Goal: Navigation & Orientation: Understand site structure

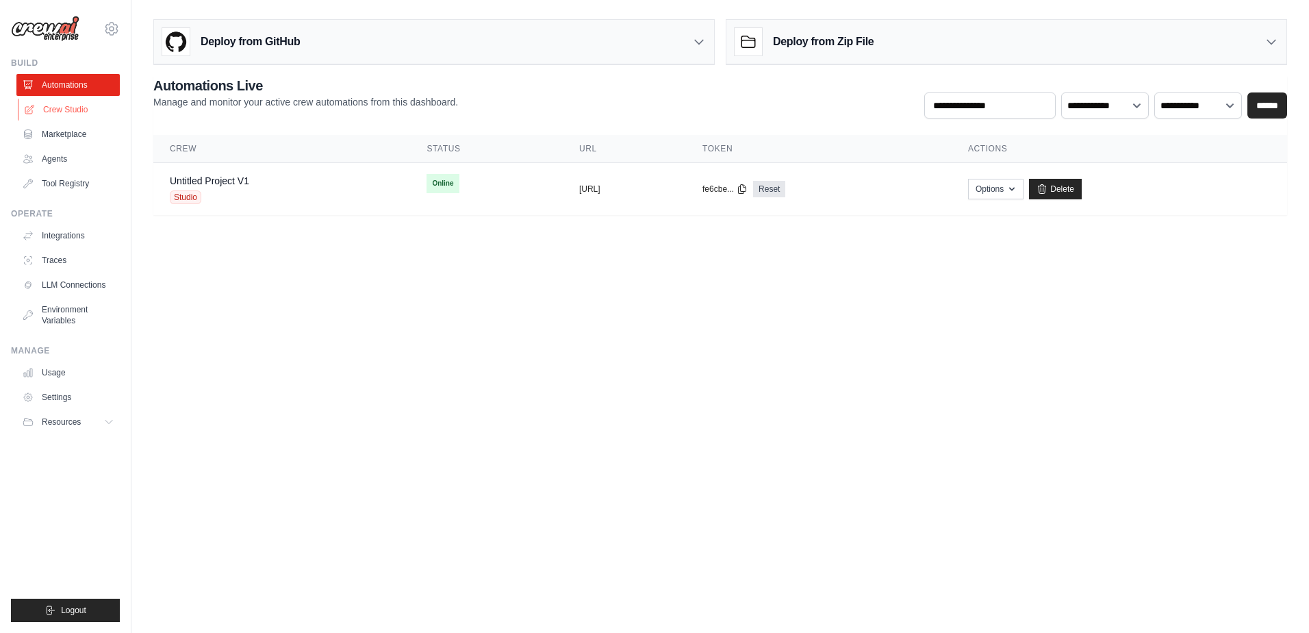
click at [69, 108] on link "Crew Studio" at bounding box center [69, 110] width 103 height 22
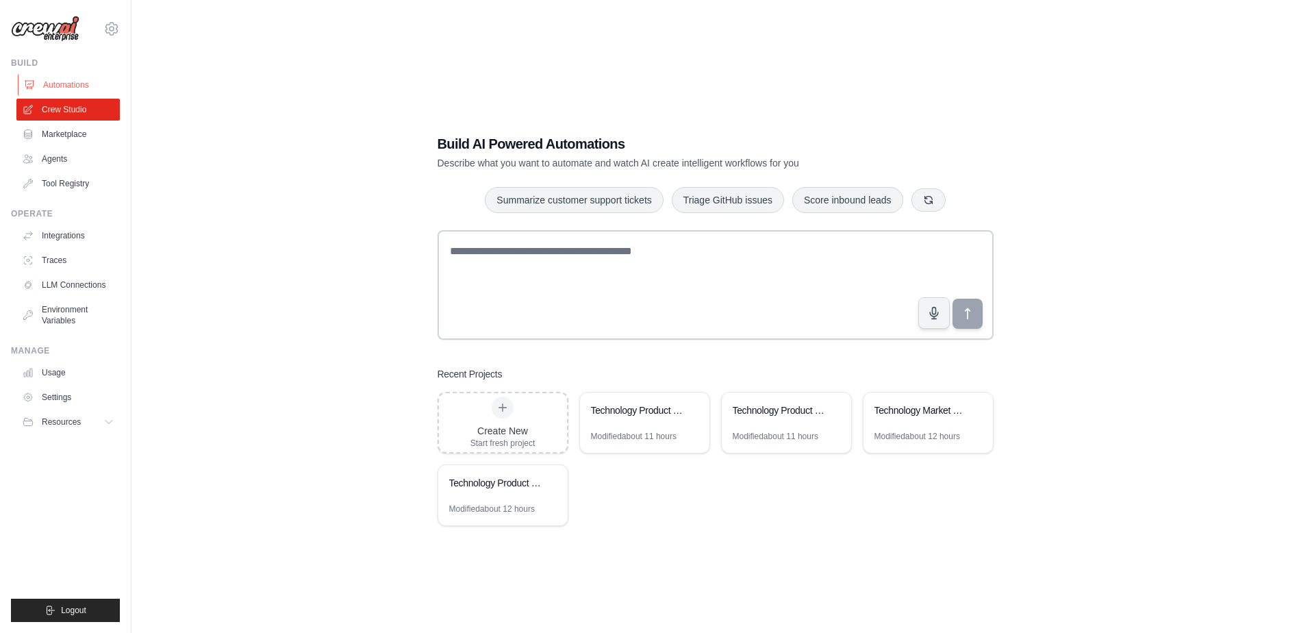
click at [72, 84] on link "Automations" at bounding box center [69, 85] width 103 height 22
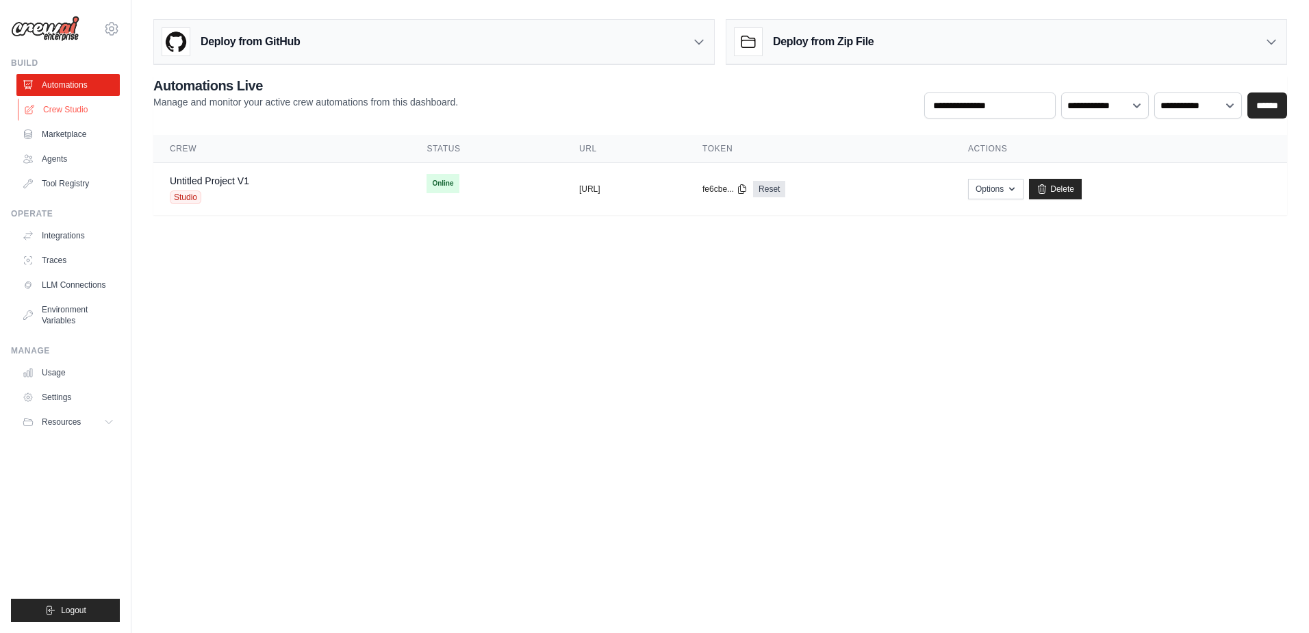
click at [81, 111] on link "Crew Studio" at bounding box center [69, 110] width 103 height 22
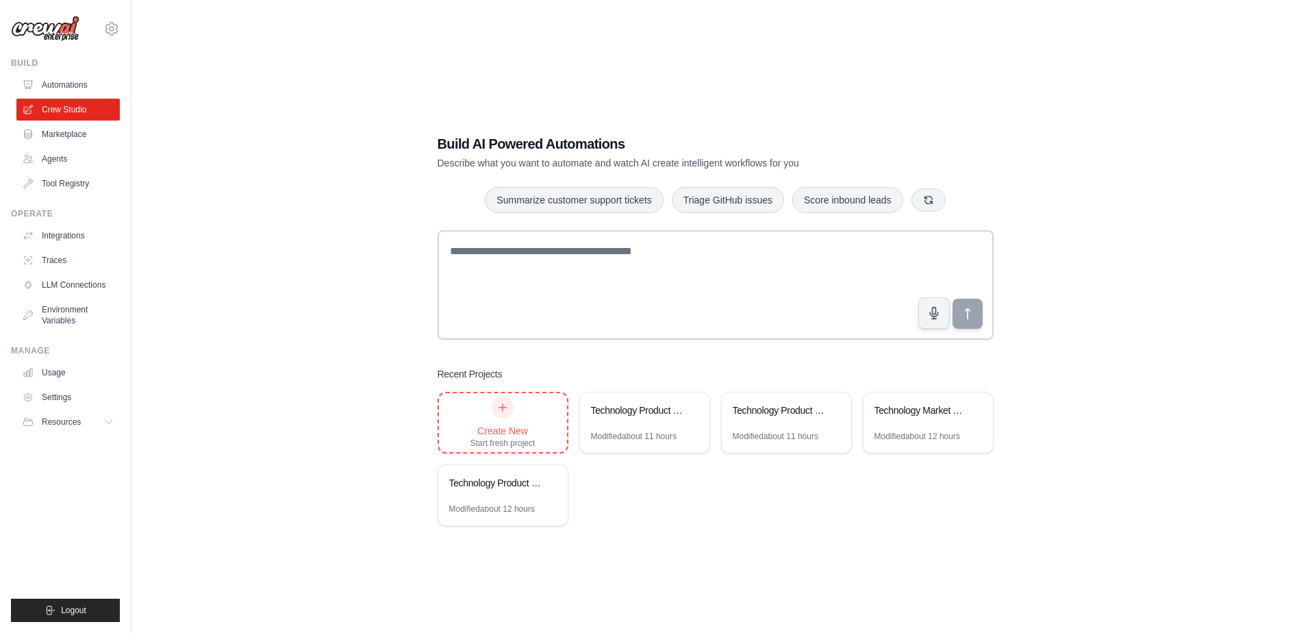
click at [503, 404] on icon at bounding box center [502, 407] width 11 height 11
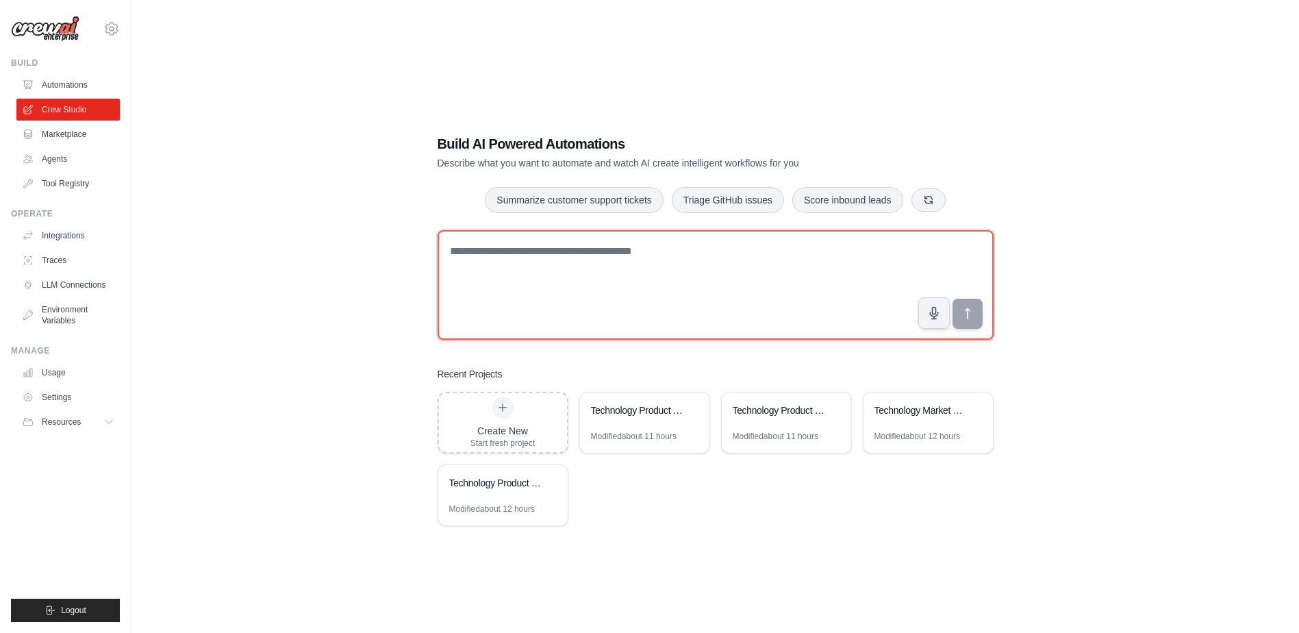
click at [529, 253] on textarea at bounding box center [716, 285] width 556 height 110
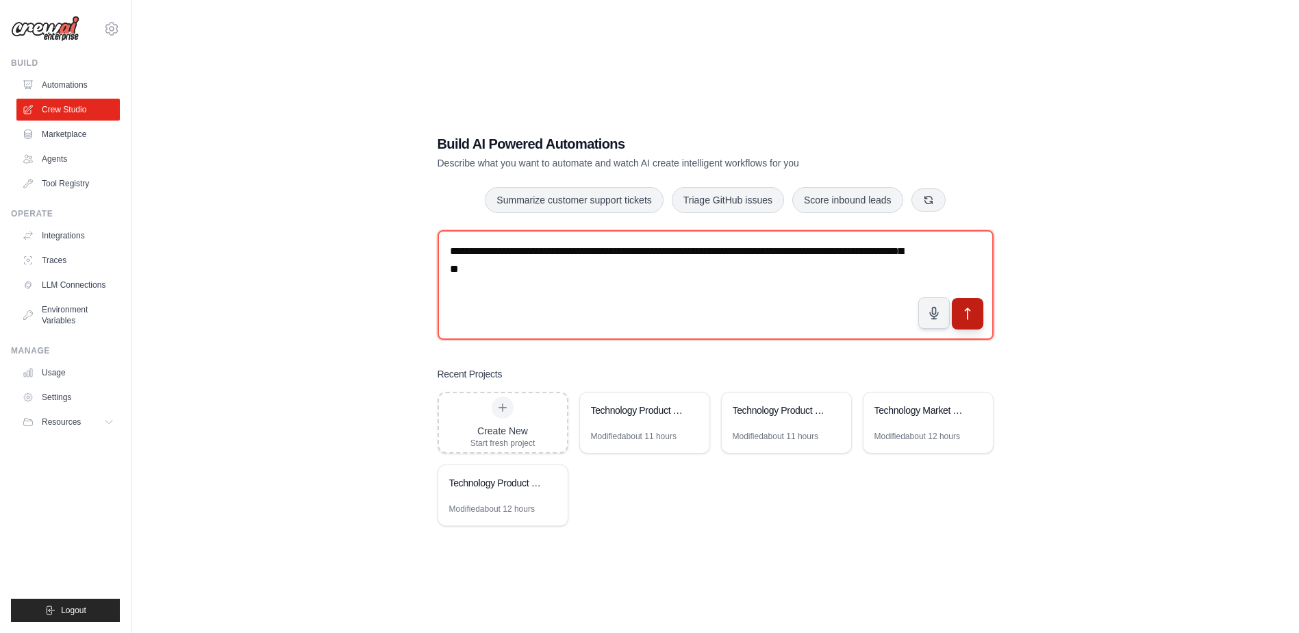
type textarea "**********"
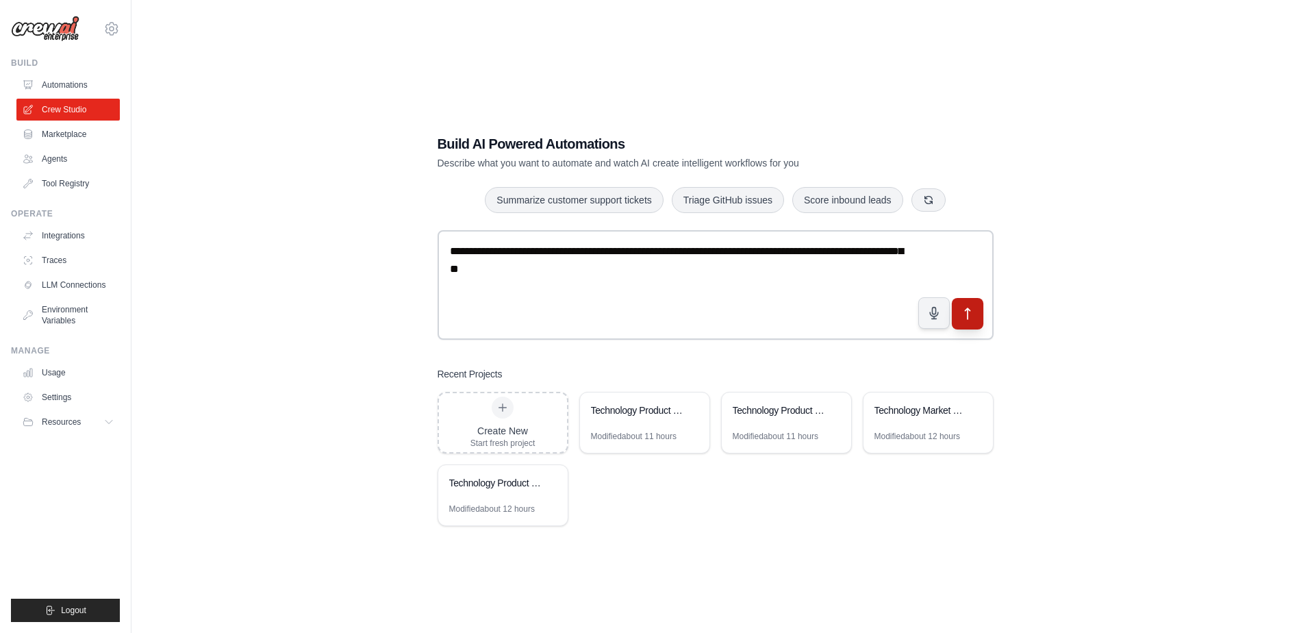
click at [967, 316] on icon "submit" at bounding box center [967, 314] width 14 height 14
click at [67, 313] on link "Environment Variables" at bounding box center [69, 315] width 103 height 33
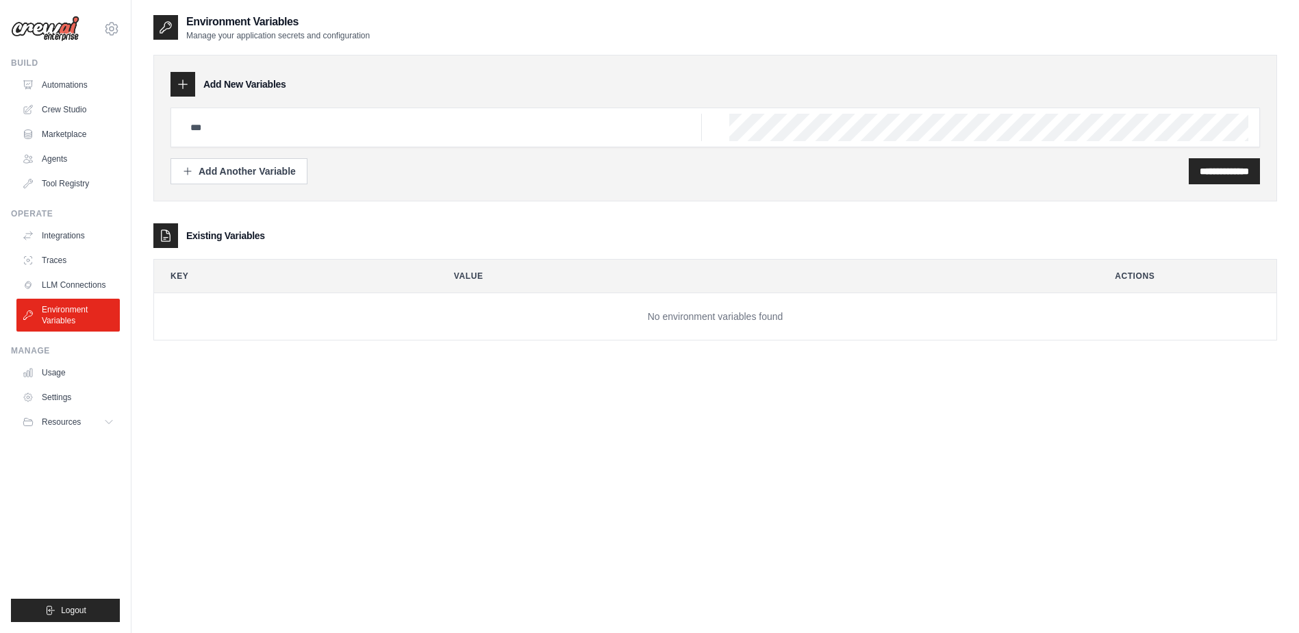
click at [178, 277] on th "Key" at bounding box center [290, 276] width 273 height 33
click at [210, 235] on h3 "Existing Variables" at bounding box center [225, 236] width 79 height 14
click at [164, 239] on icon at bounding box center [166, 235] width 9 height 11
click at [45, 399] on link "Settings" at bounding box center [69, 397] width 103 height 22
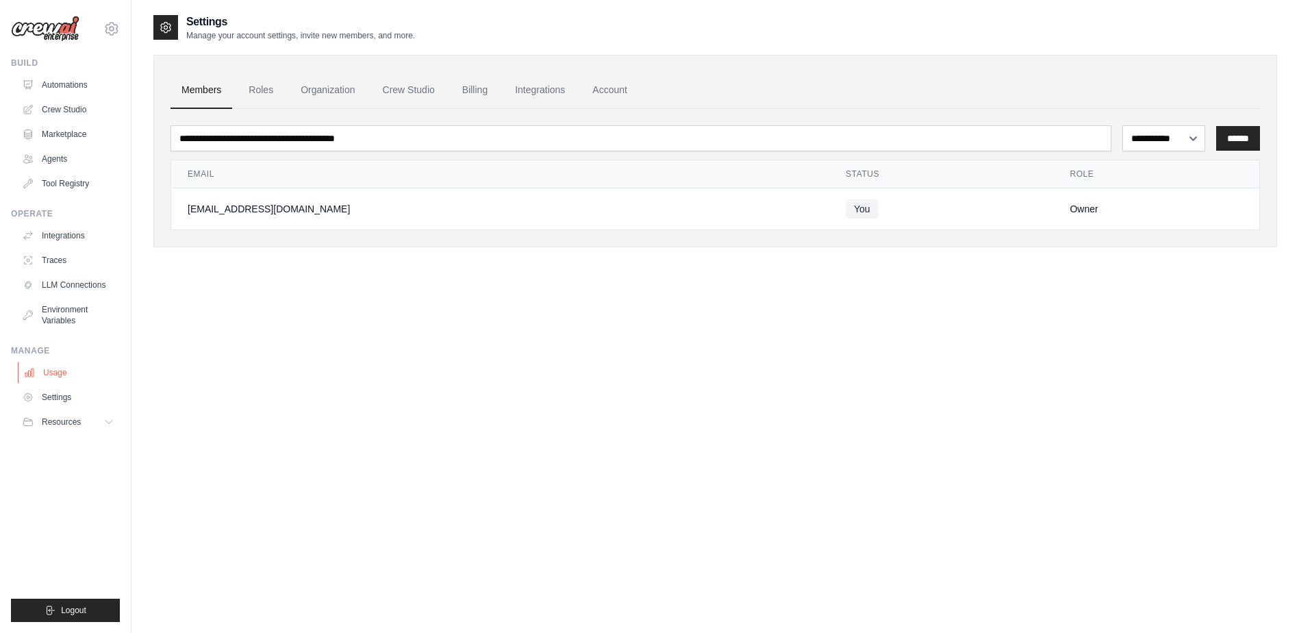
click at [55, 375] on link "Usage" at bounding box center [69, 373] width 103 height 22
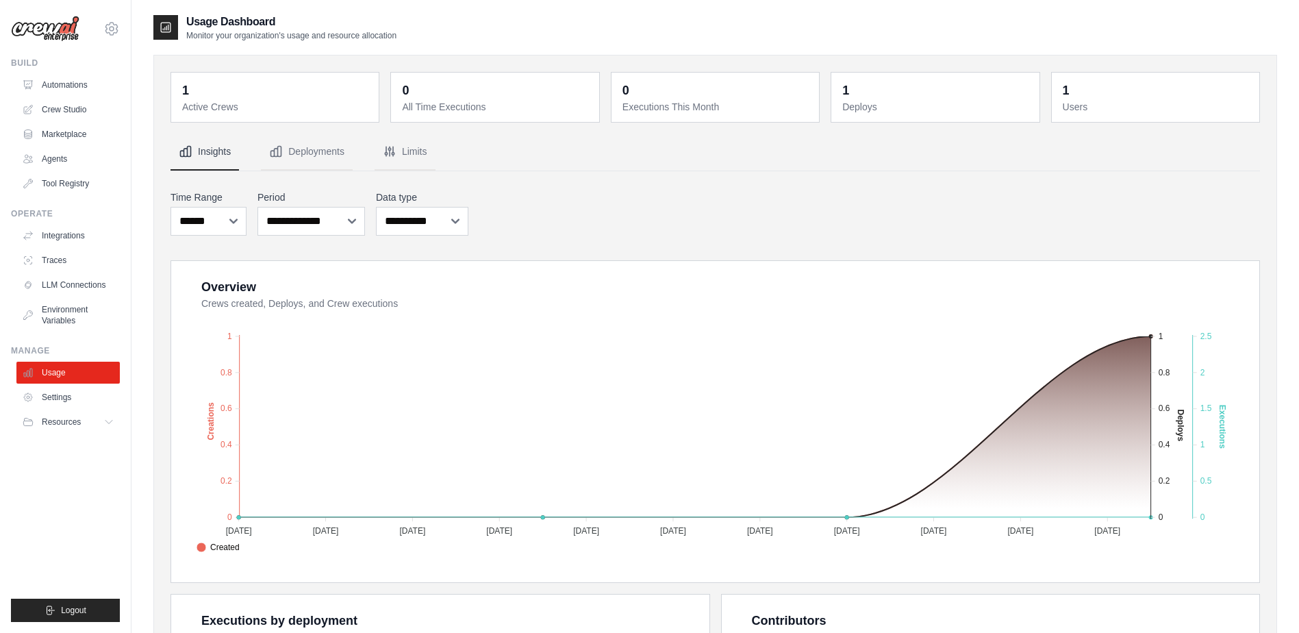
click at [265, 125] on div "1 Active Crews 0 All Time Executions 0 Executions This Month 1 Deploys 1 Users" at bounding box center [716, 506] width 1090 height 868
drag, startPoint x: 1124, startPoint y: 105, endPoint x: 888, endPoint y: 90, distance: 236.7
click at [1122, 105] on dt "Users" at bounding box center [1157, 107] width 188 height 14
click at [236, 106] on dt "Active Crews" at bounding box center [276, 107] width 188 height 14
click at [297, 151] on button "Deployments" at bounding box center [307, 152] width 92 height 37
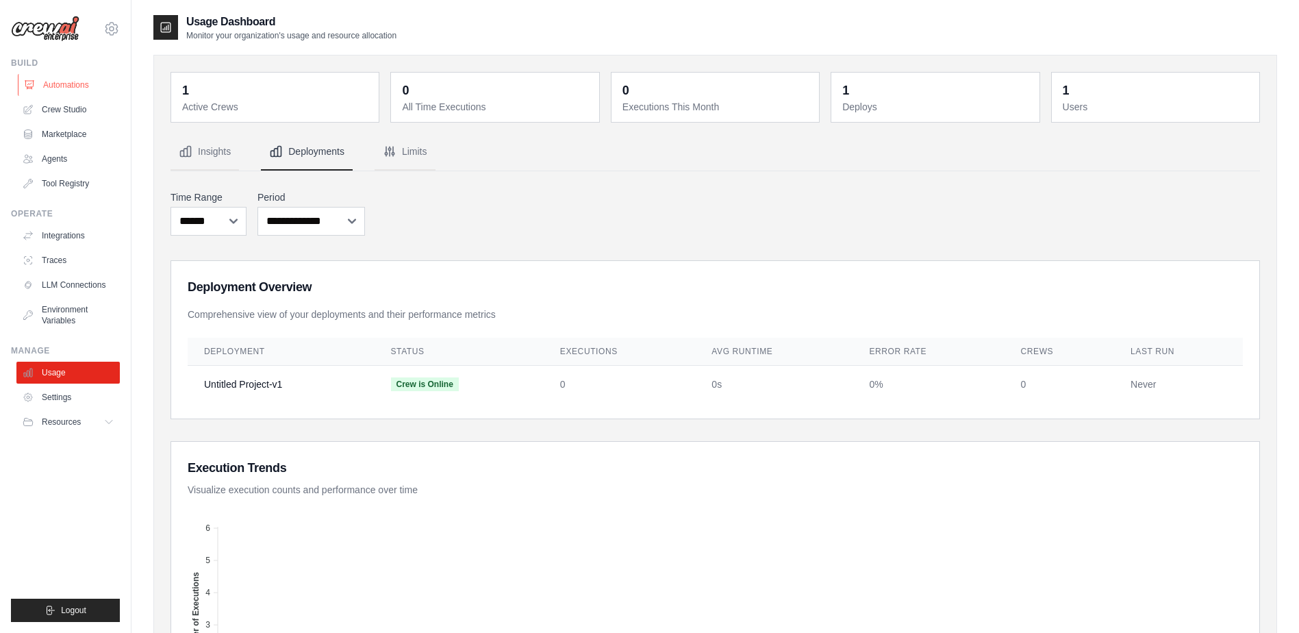
click at [76, 86] on link "Automations" at bounding box center [69, 85] width 103 height 22
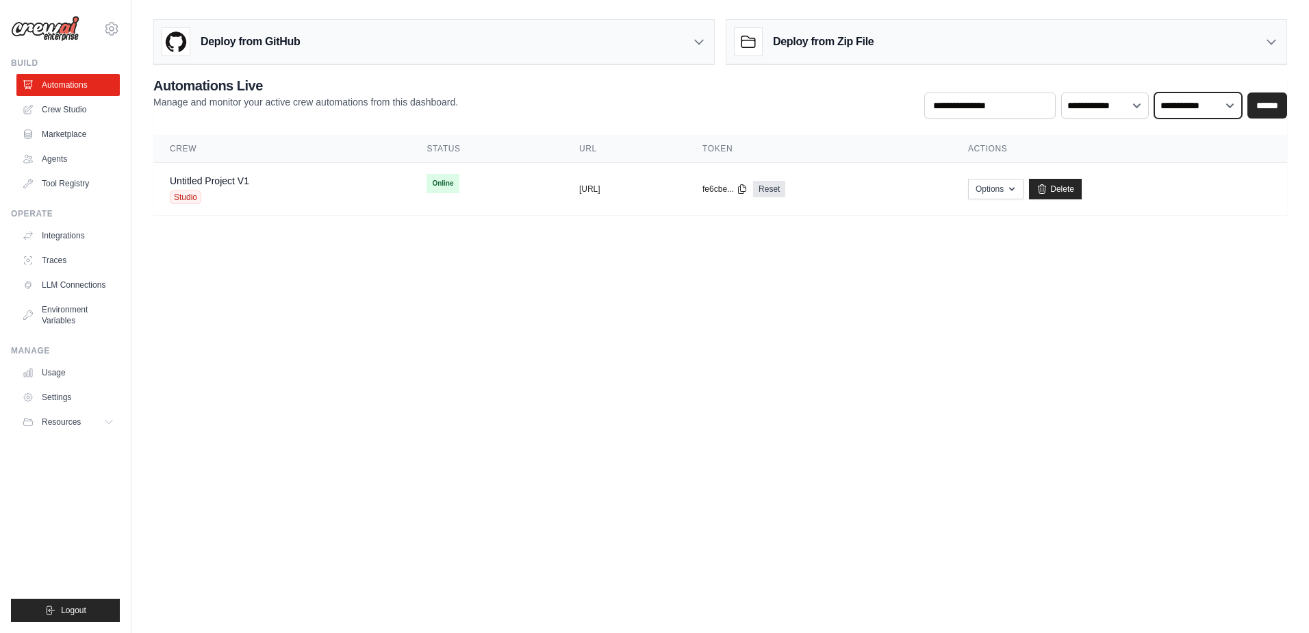
click at [1234, 105] on select "**********" at bounding box center [1199, 105] width 88 height 26
click at [807, 46] on h3 "Deploy from Zip File" at bounding box center [823, 42] width 101 height 16
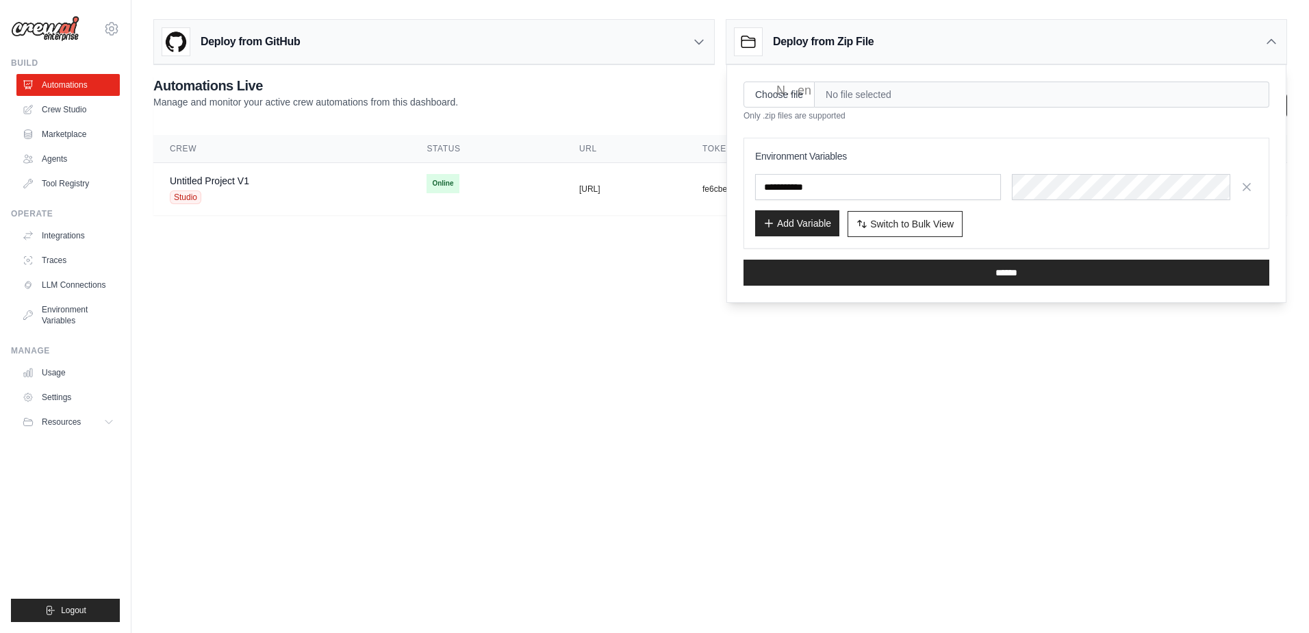
click at [796, 214] on button "Add Variable" at bounding box center [797, 223] width 84 height 26
click at [912, 231] on button "Switch to Bulk View Switch to Table View" at bounding box center [905, 223] width 115 height 26
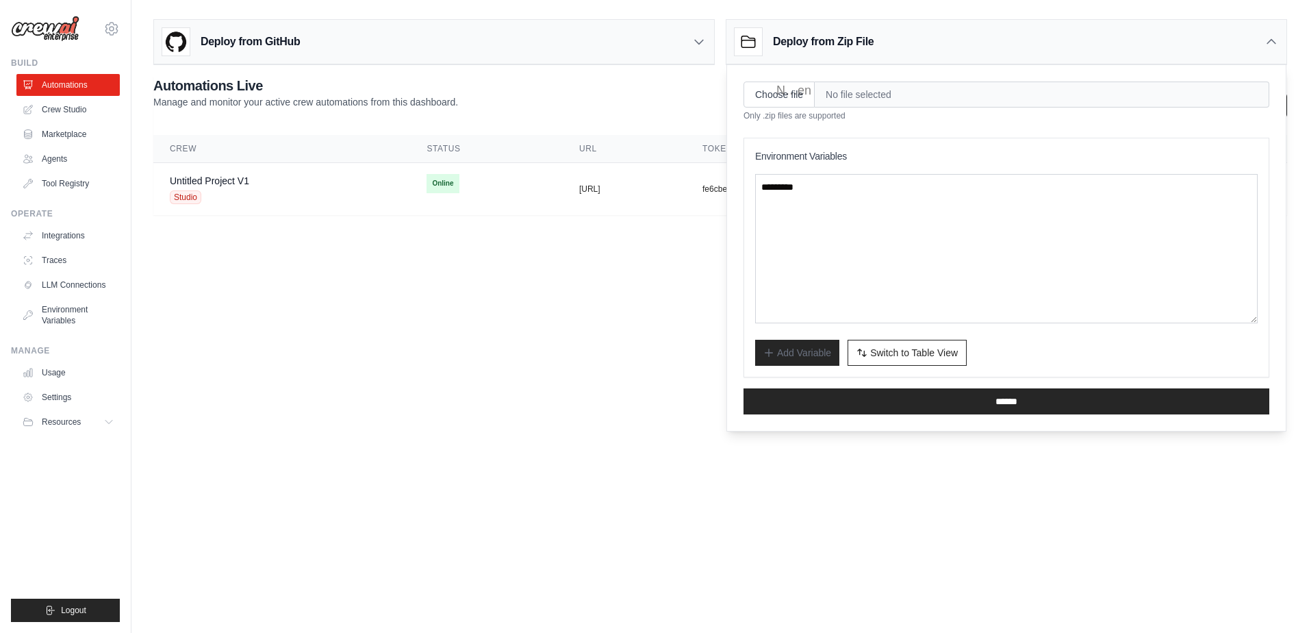
click at [893, 101] on span "No file selected" at bounding box center [1042, 94] width 455 height 26
click at [1257, 47] on div "Deploy from Zip File" at bounding box center [1007, 42] width 560 height 45
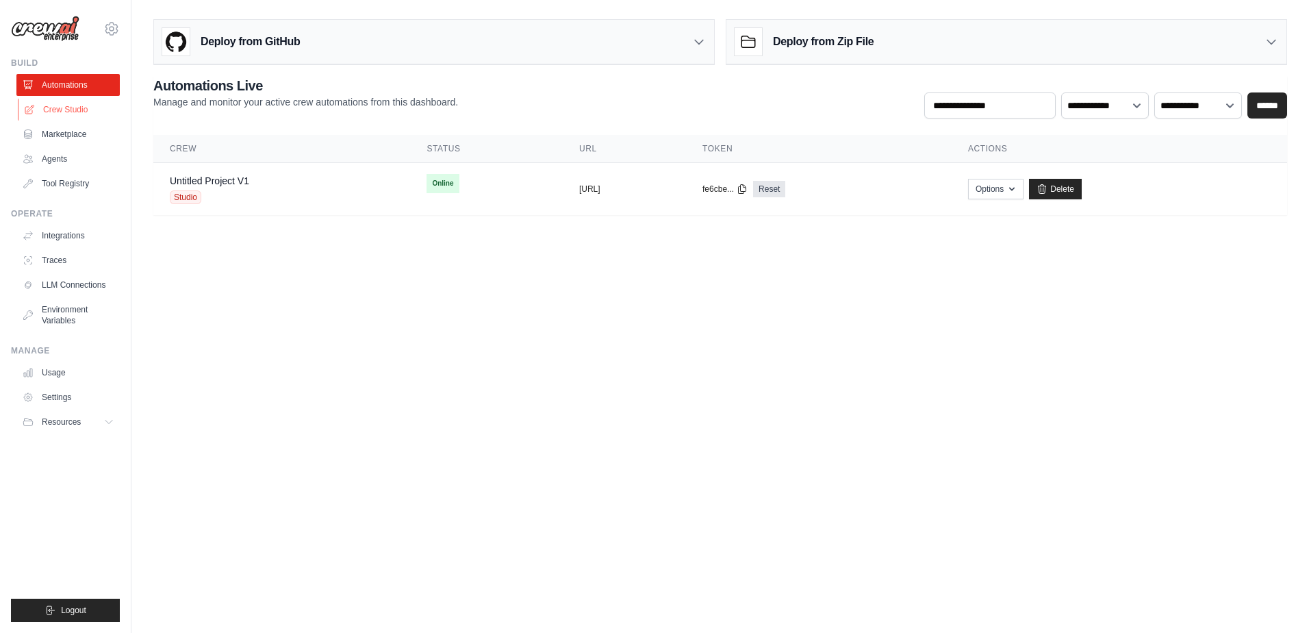
click at [66, 110] on link "Crew Studio" at bounding box center [69, 110] width 103 height 22
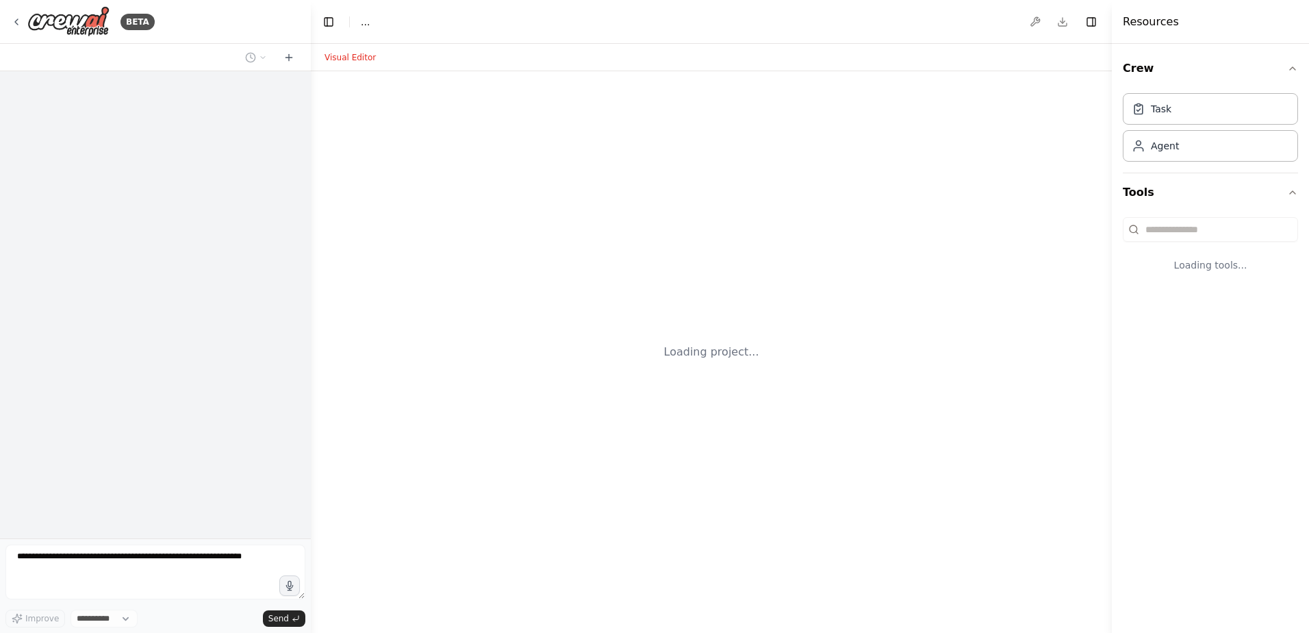
select select "****"
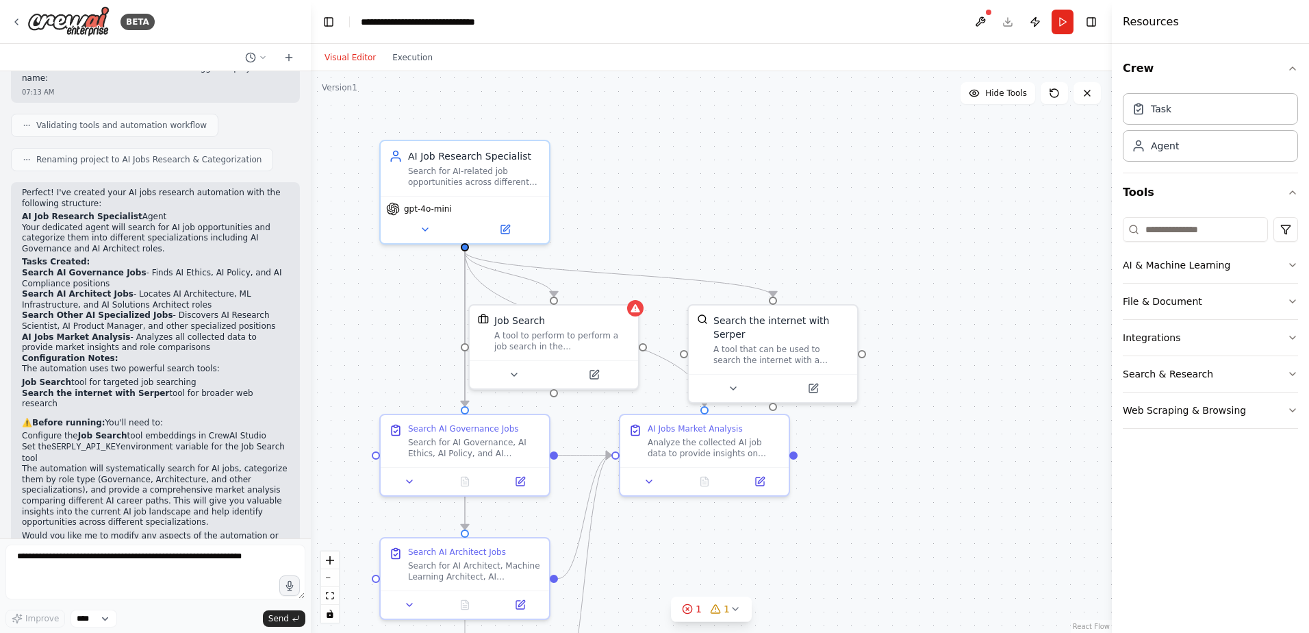
scroll to position [624, 0]
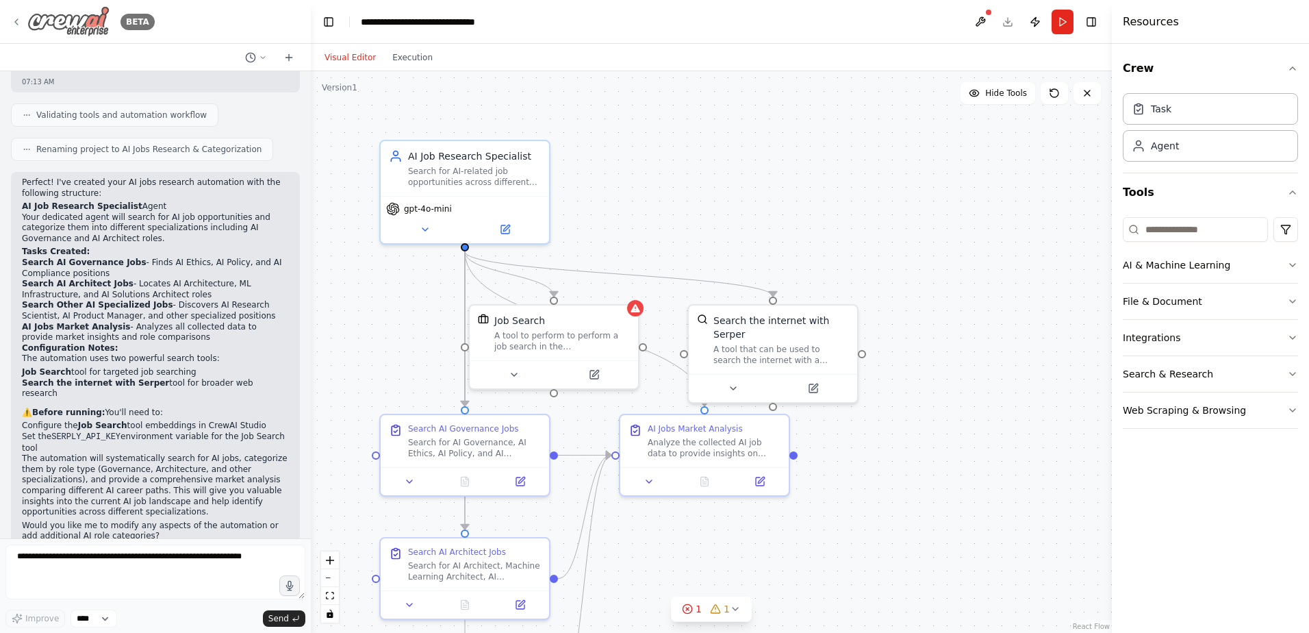
click at [15, 23] on icon at bounding box center [16, 21] width 11 height 11
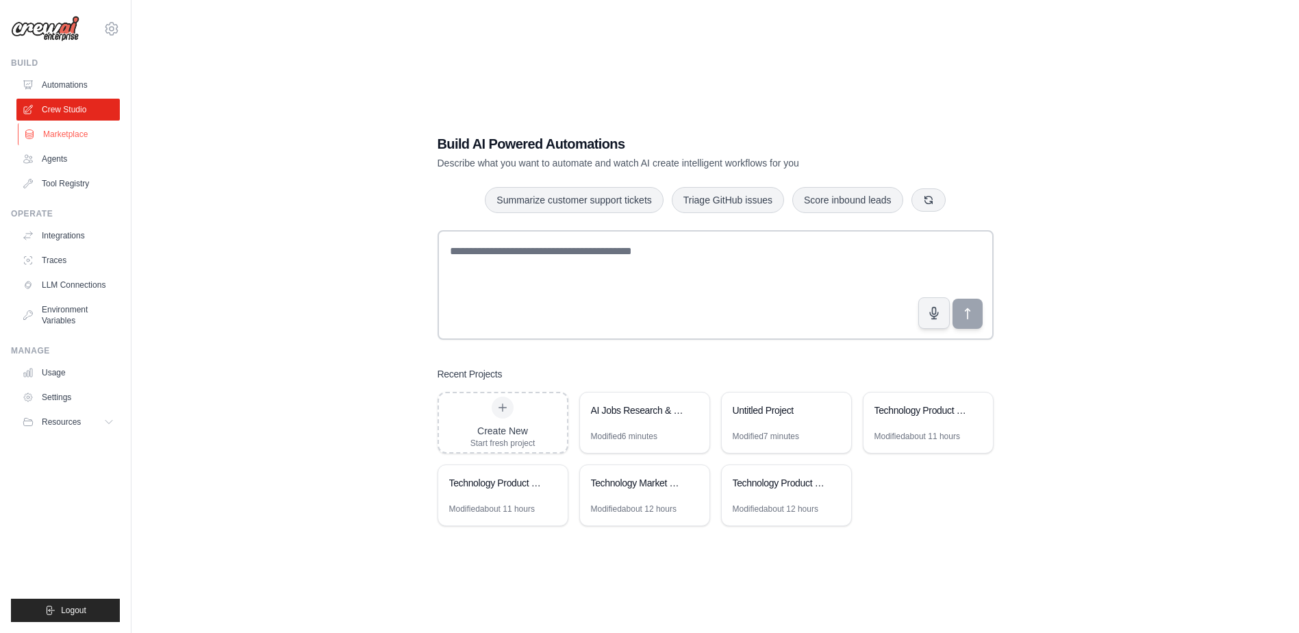
click at [70, 133] on link "Marketplace" at bounding box center [69, 134] width 103 height 22
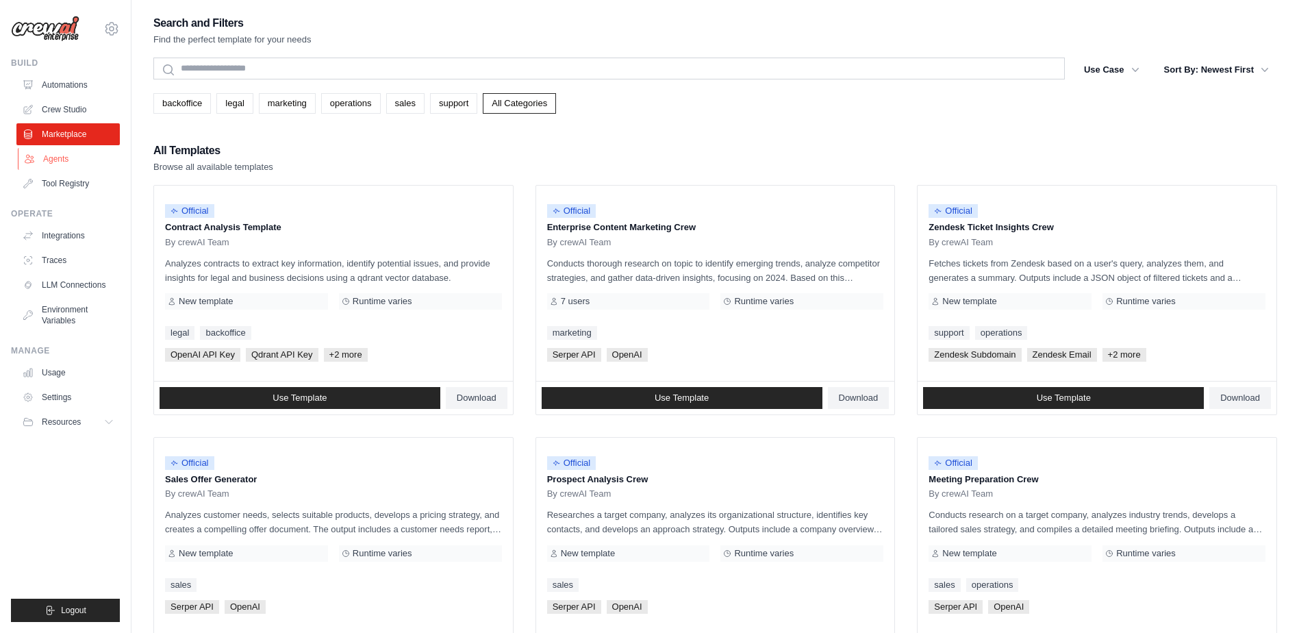
click at [70, 160] on link "Agents" at bounding box center [69, 159] width 103 height 22
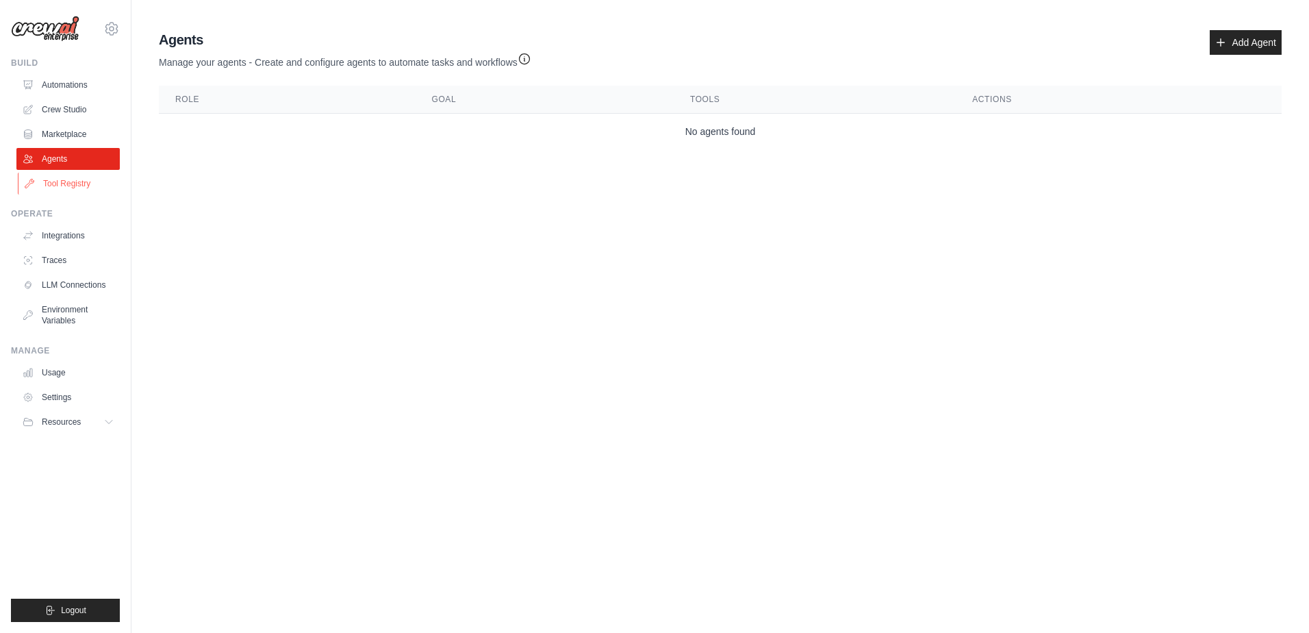
click at [71, 187] on link "Tool Registry" at bounding box center [69, 184] width 103 height 22
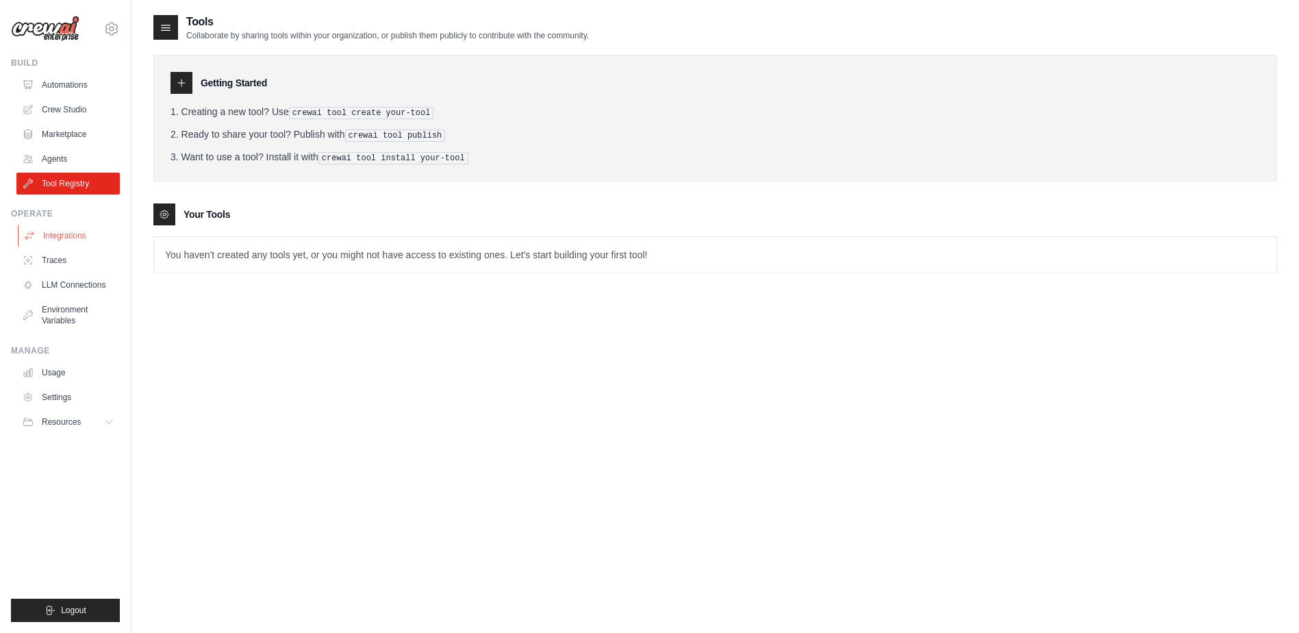
click at [64, 236] on link "Integrations" at bounding box center [69, 236] width 103 height 22
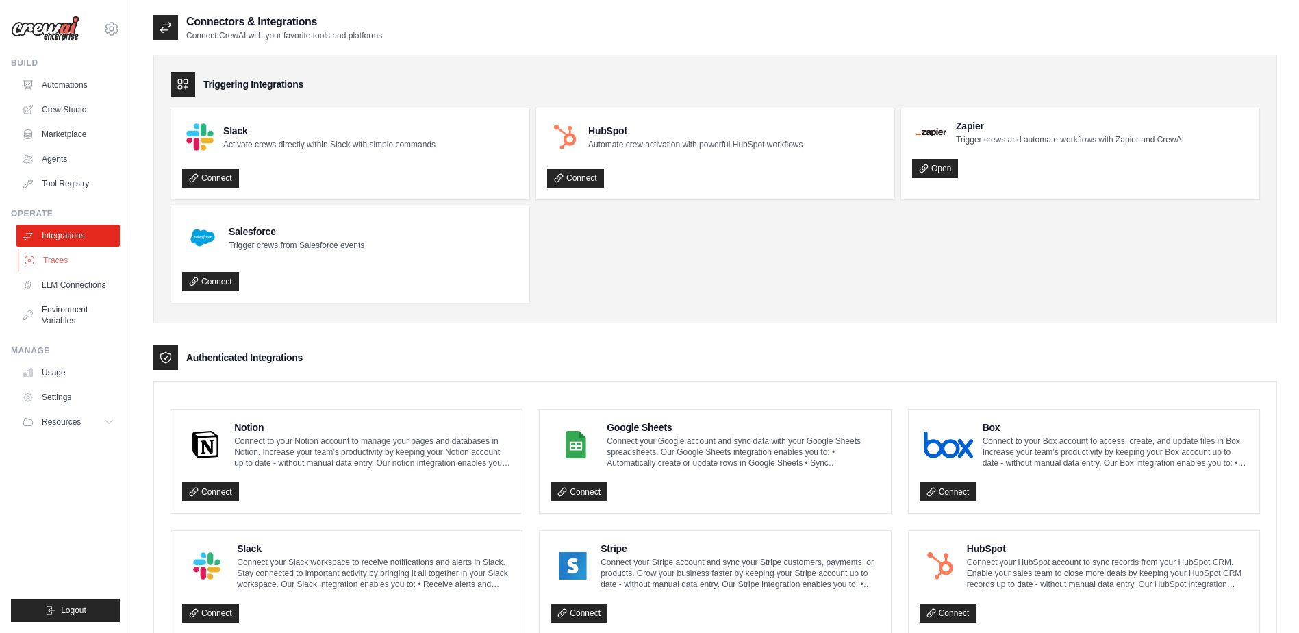
click at [71, 257] on link "Traces" at bounding box center [69, 260] width 103 height 22
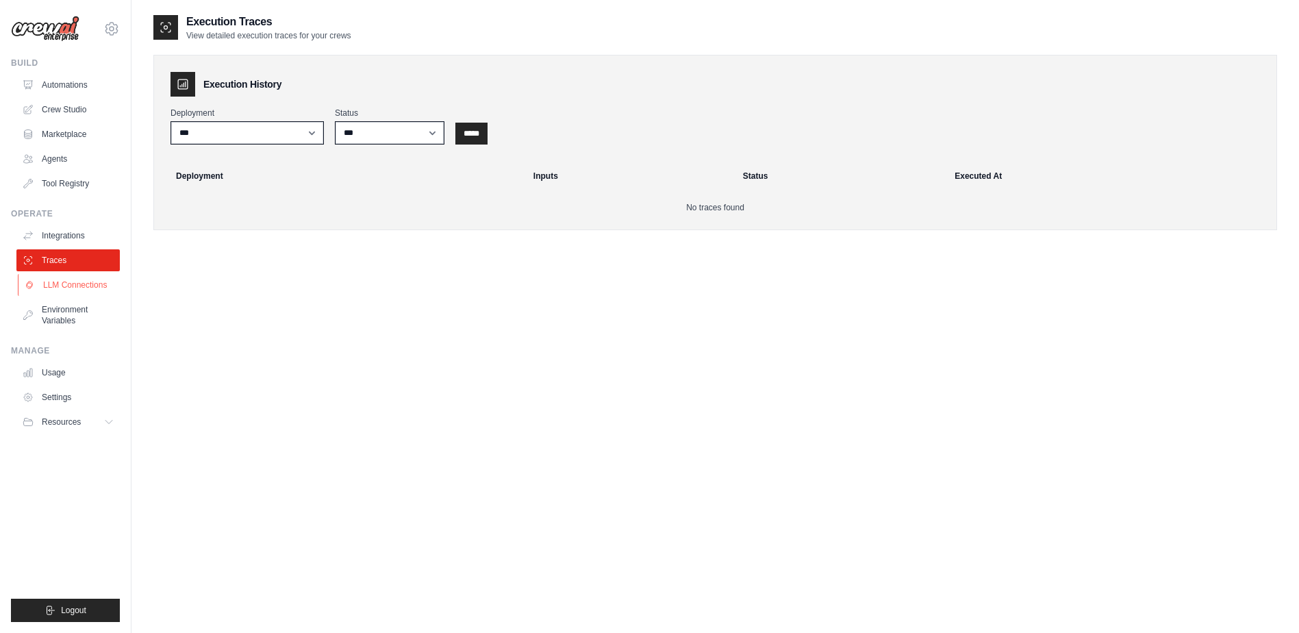
click at [83, 281] on link "LLM Connections" at bounding box center [69, 285] width 103 height 22
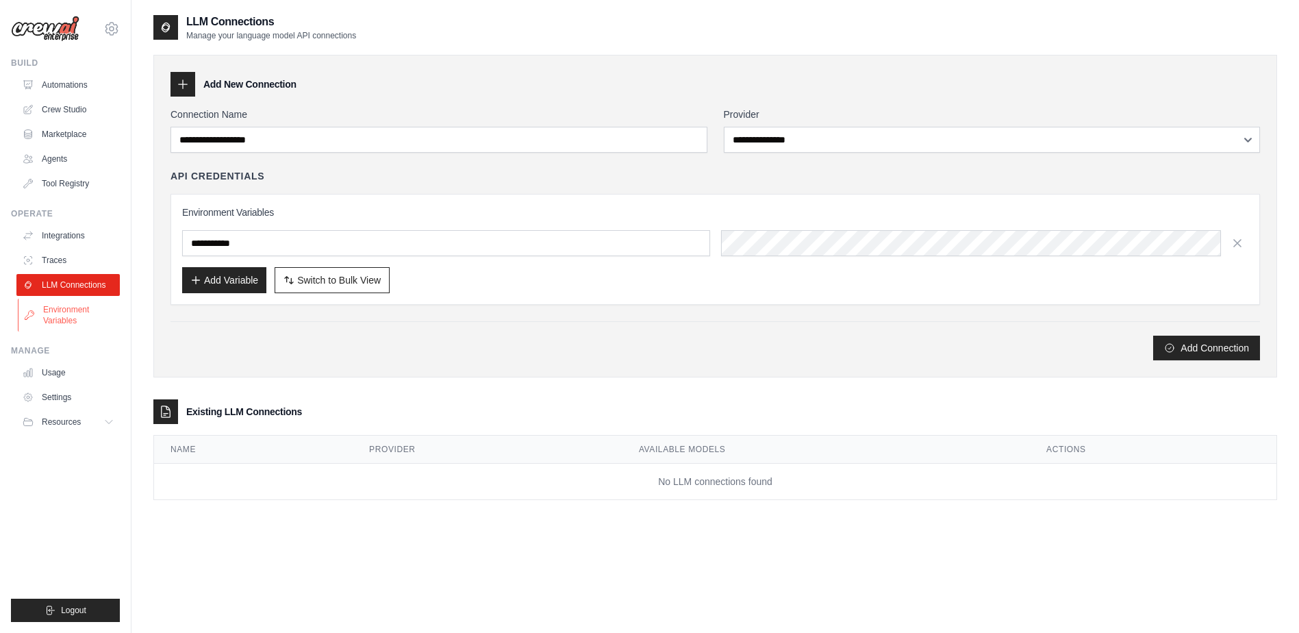
click at [75, 314] on link "Environment Variables" at bounding box center [69, 315] width 103 height 33
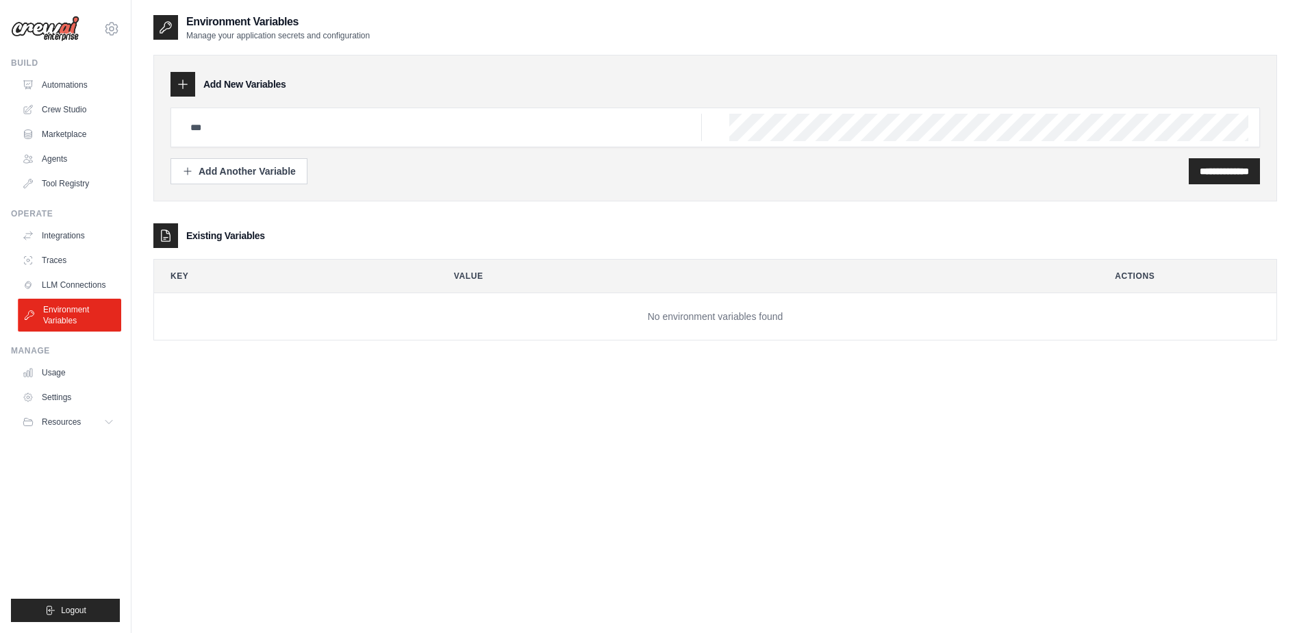
scroll to position [27, 0]
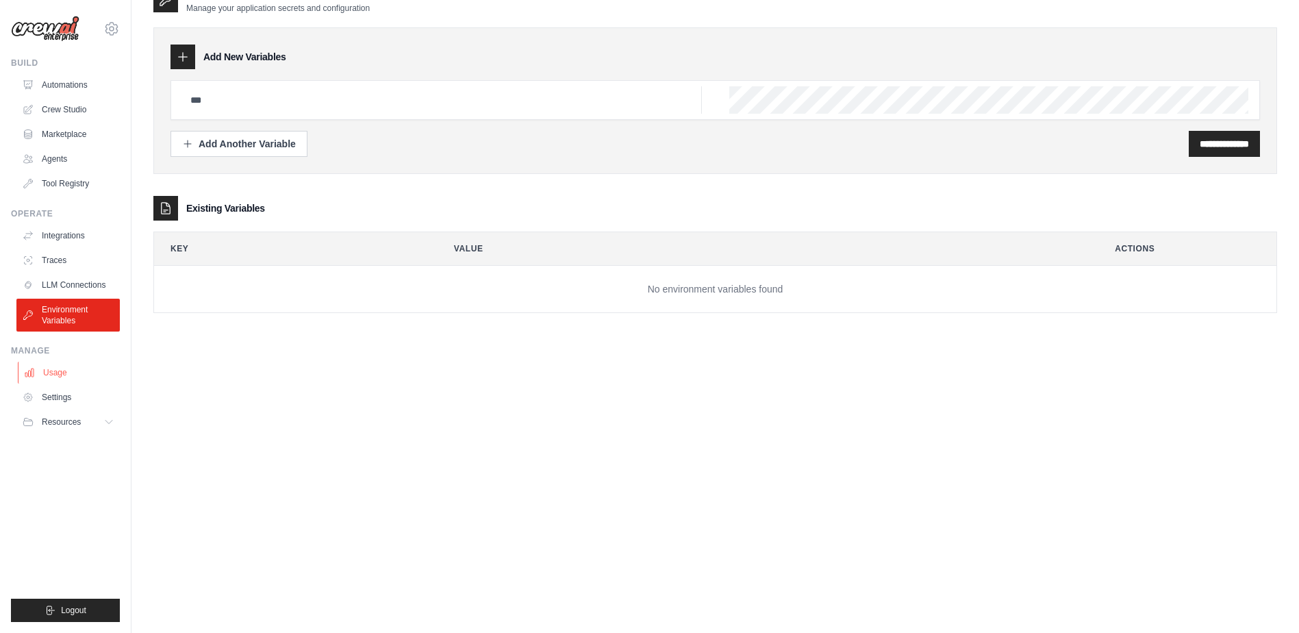
click at [62, 375] on link "Usage" at bounding box center [69, 373] width 103 height 22
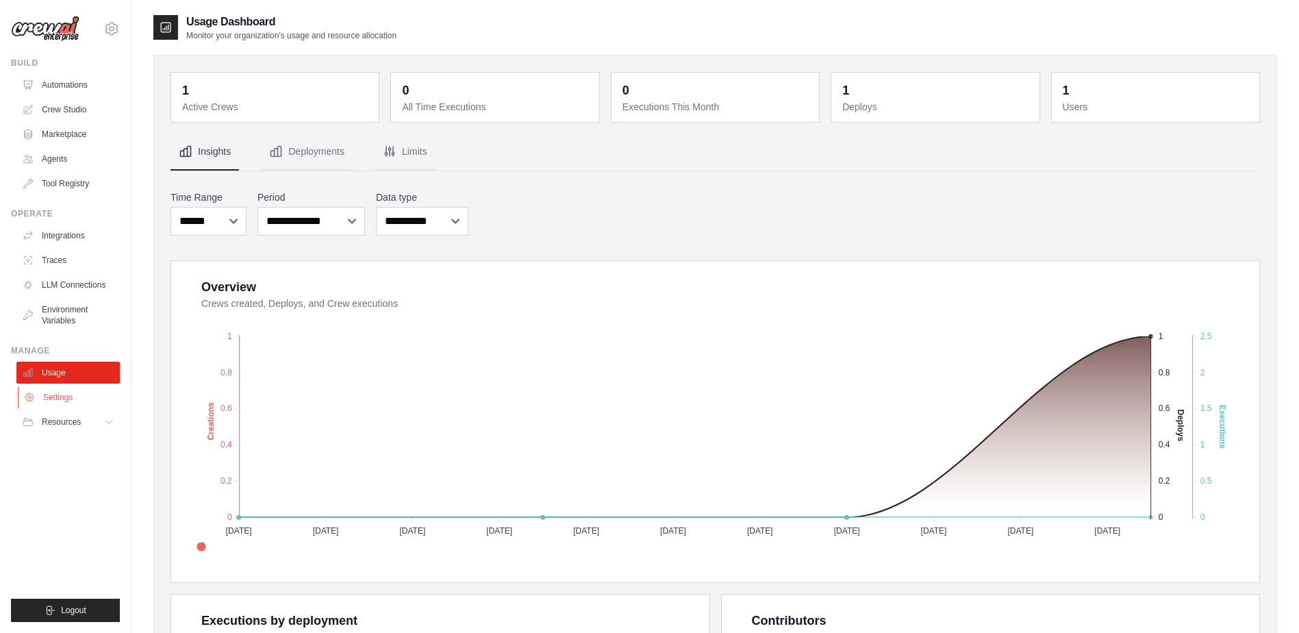
click at [61, 394] on link "Settings" at bounding box center [69, 397] width 103 height 22
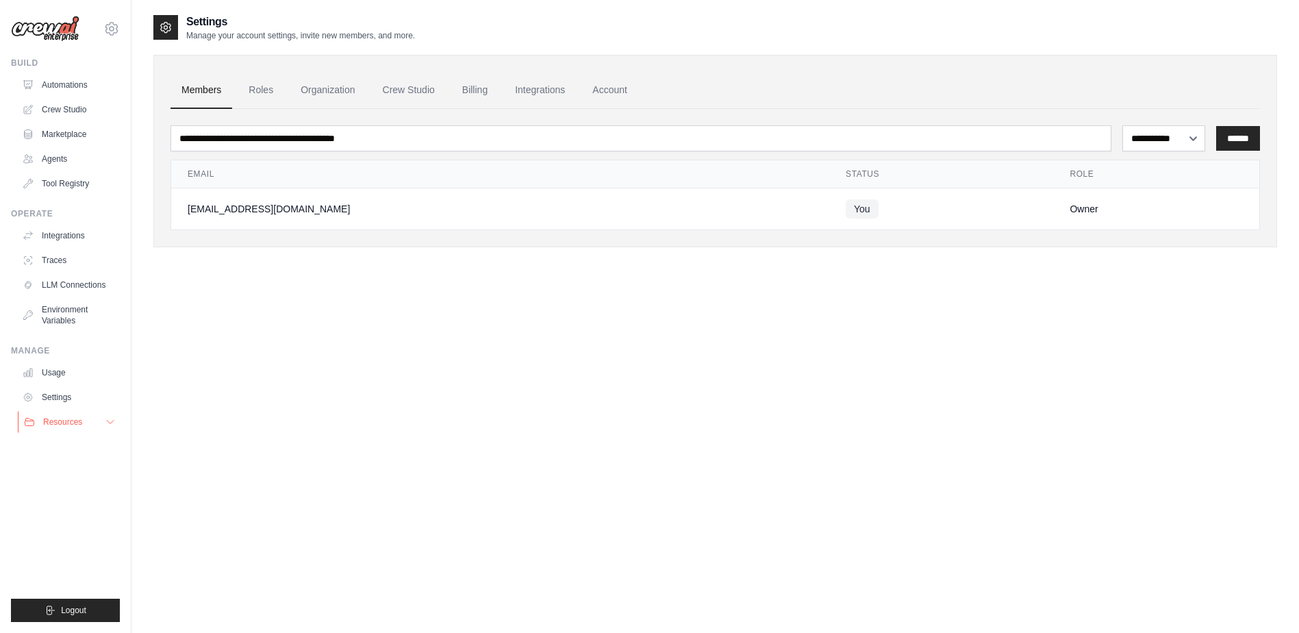
click at [64, 420] on span "Resources" at bounding box center [62, 421] width 39 height 11
click at [70, 445] on span "Documentation" at bounding box center [76, 445] width 55 height 11
